Goal: Transaction & Acquisition: Purchase product/service

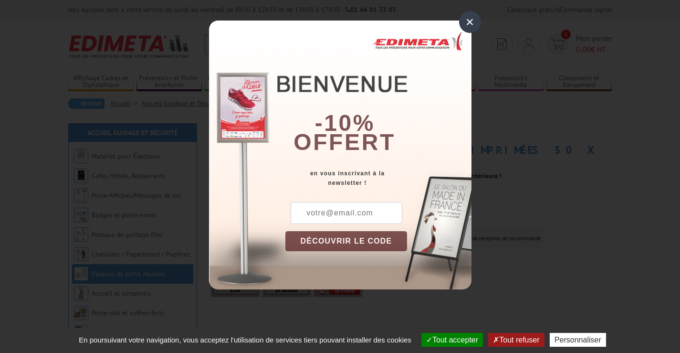
click at [471, 21] on div "×" at bounding box center [470, 22] width 22 height 22
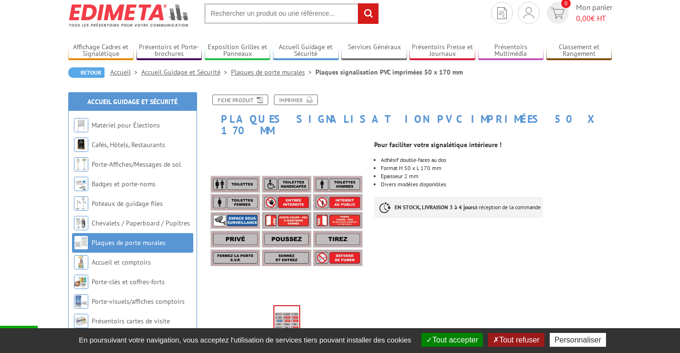
scroll to position [48, 0]
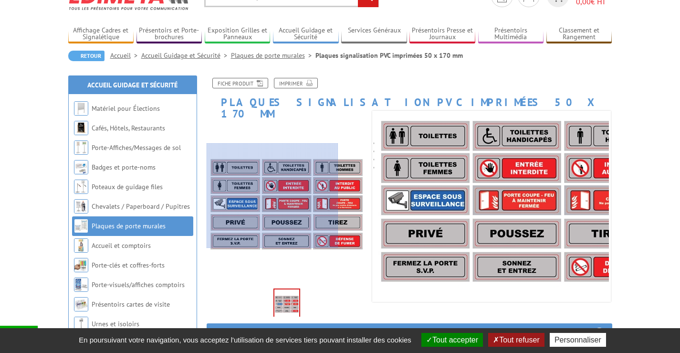
click at [245, 196] on div at bounding box center [273, 195] width 132 height 105
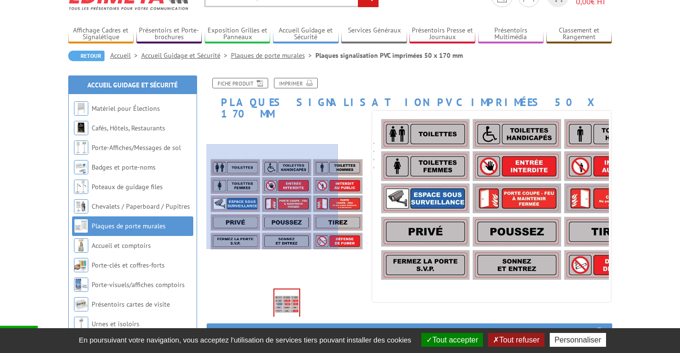
click at [250, 197] on div at bounding box center [273, 196] width 132 height 105
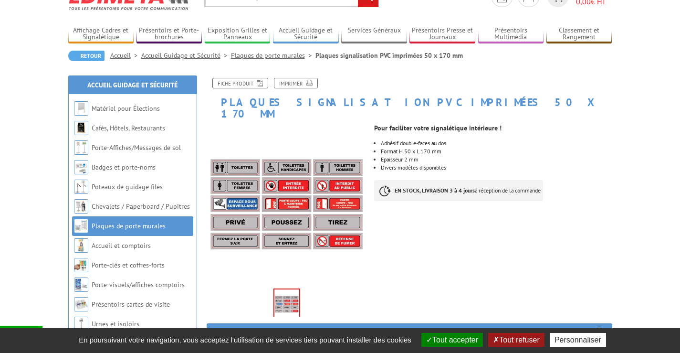
scroll to position [96, 0]
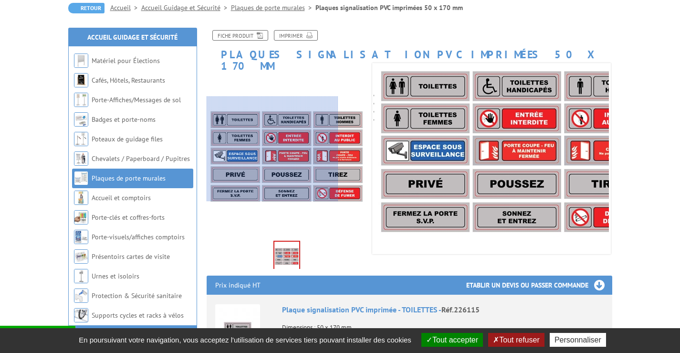
drag, startPoint x: 237, startPoint y: 149, endPoint x: 291, endPoint y: 145, distance: 53.7
click at [239, 148] on div at bounding box center [273, 148] width 132 height 105
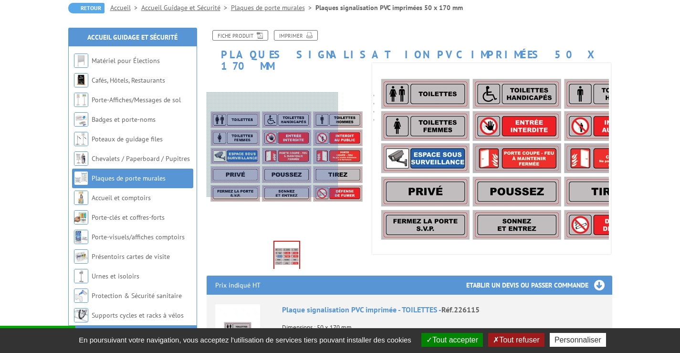
click at [250, 145] on div at bounding box center [273, 144] width 132 height 105
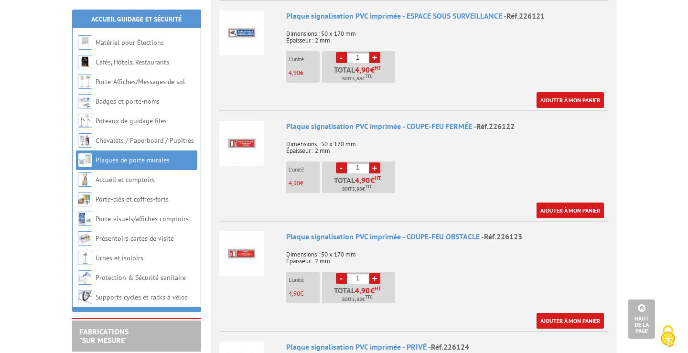
scroll to position [955, 0]
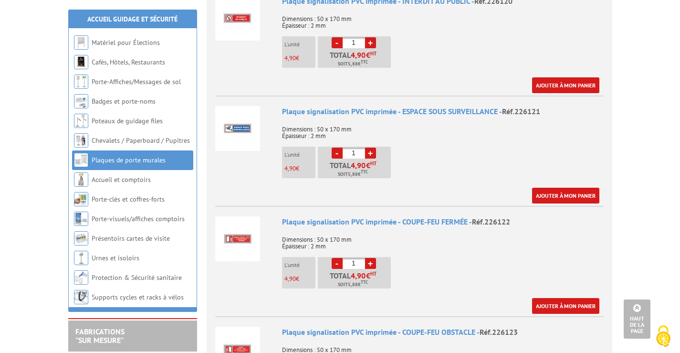
click at [371, 148] on link "+" at bounding box center [370, 153] width 11 height 11
type input "2"
click at [565, 188] on link "Ajouter à mon panier" at bounding box center [565, 196] width 67 height 16
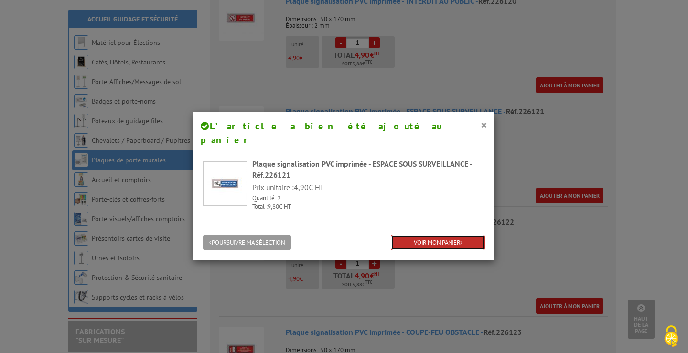
click at [430, 235] on link "VOIR MON PANIER" at bounding box center [438, 243] width 94 height 16
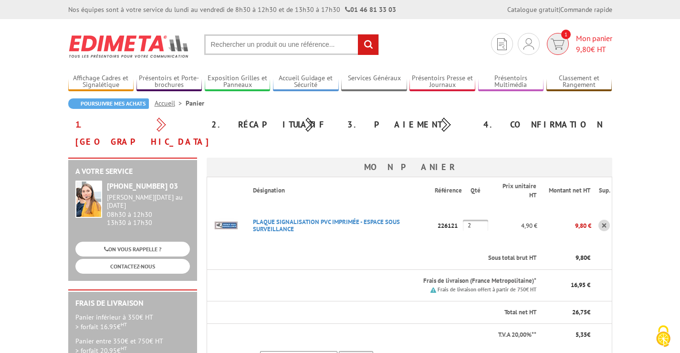
click at [597, 39] on span "Mon panier 9,80 € HT" at bounding box center [594, 44] width 36 height 22
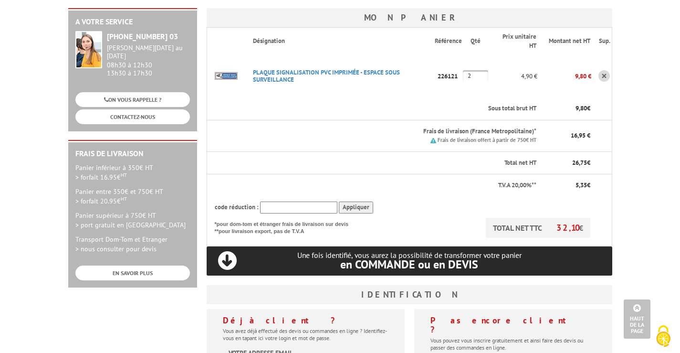
scroll to position [70, 0]
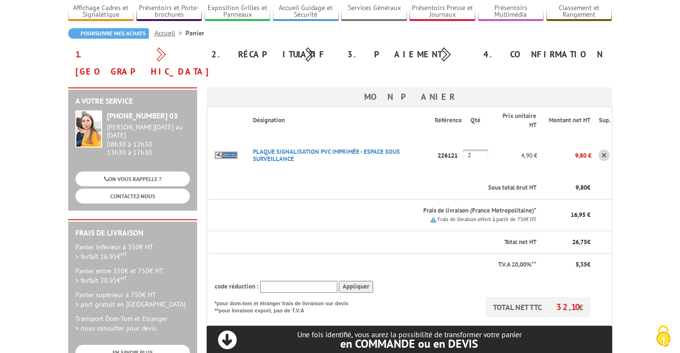
click at [97, 55] on div "1. [GEOGRAPHIC_DATA]" at bounding box center [136, 63] width 136 height 34
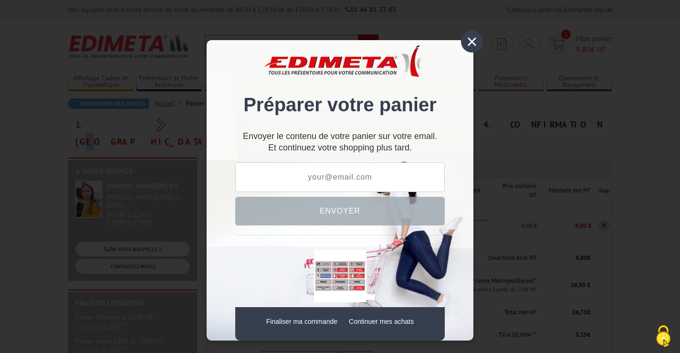
scroll to position [10, 0]
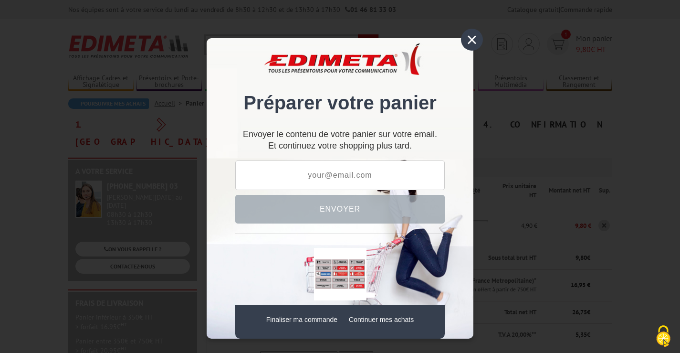
click at [607, 174] on div "× Préparer votre panier Envoyer le contenu de votre panier sur votre email. Et …" at bounding box center [340, 176] width 680 height 353
click at [474, 36] on div "×" at bounding box center [472, 40] width 22 height 22
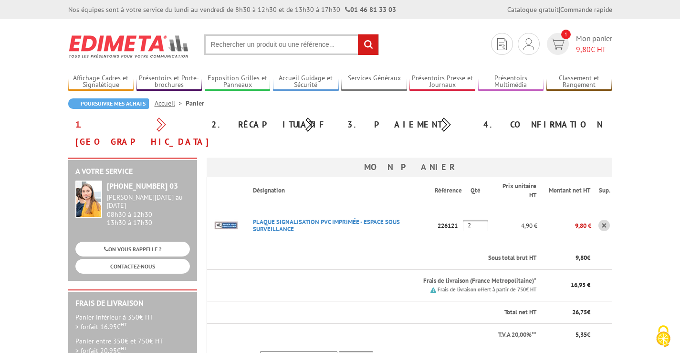
click at [606, 177] on th "Sup." at bounding box center [602, 190] width 21 height 27
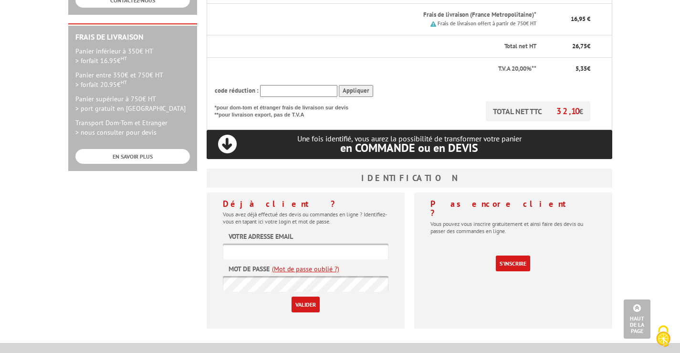
scroll to position [22, 0]
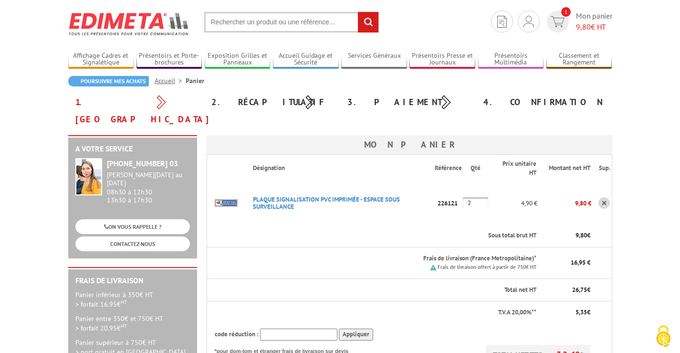
click at [472, 197] on input "2" at bounding box center [475, 202] width 25 height 11
click at [470, 197] on input "2" at bounding box center [475, 202] width 25 height 11
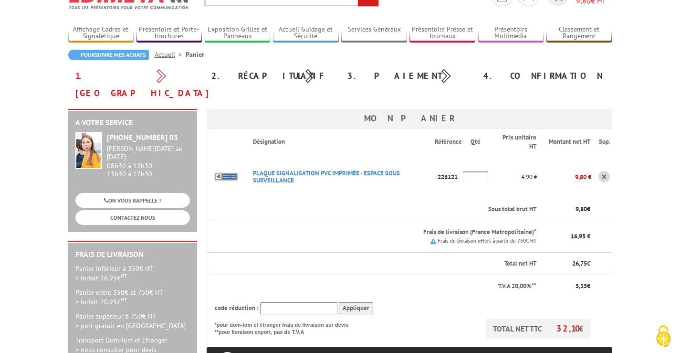
scroll to position [0, 0]
